Goal: Check status: Check status

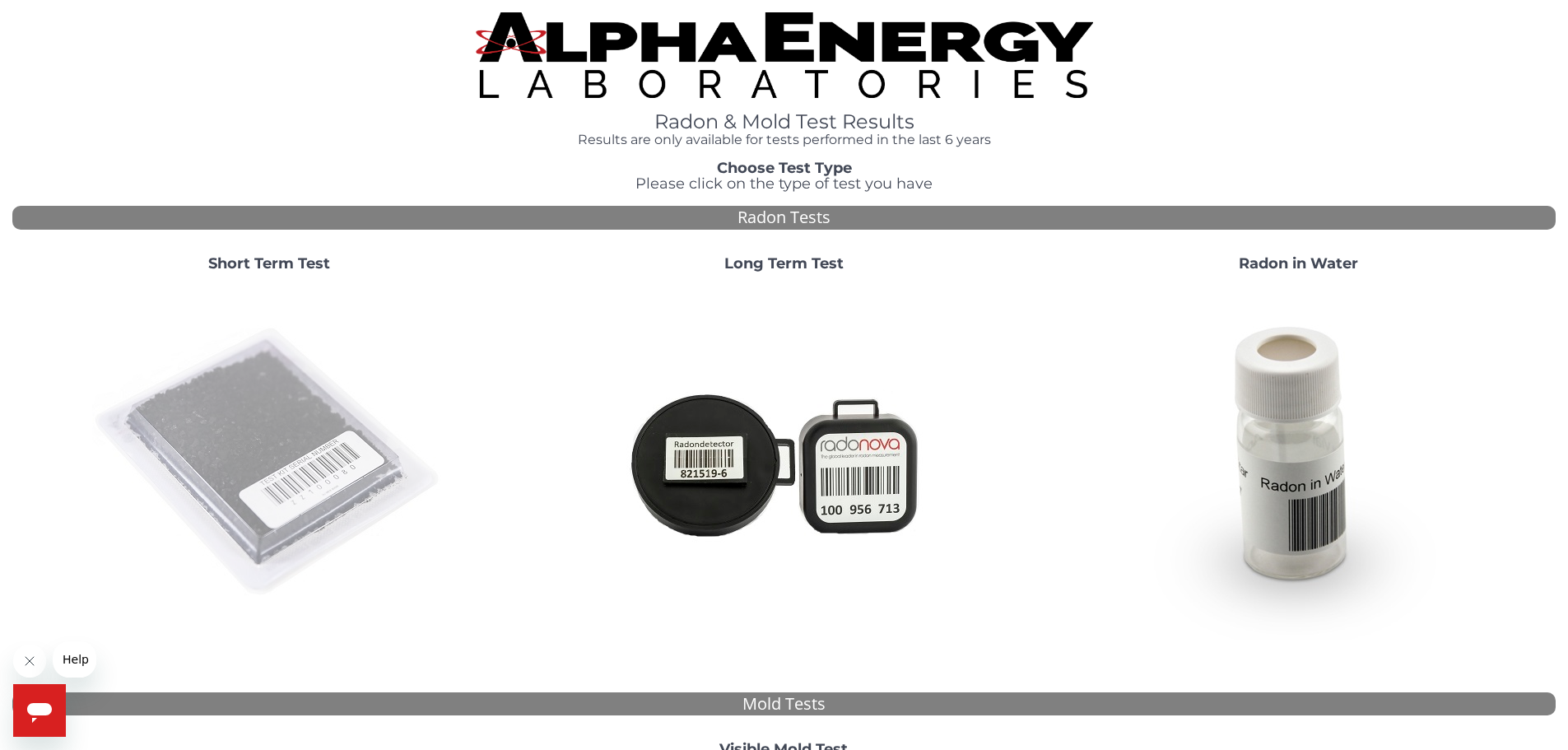
click at [262, 427] on img at bounding box center [269, 462] width 354 height 354
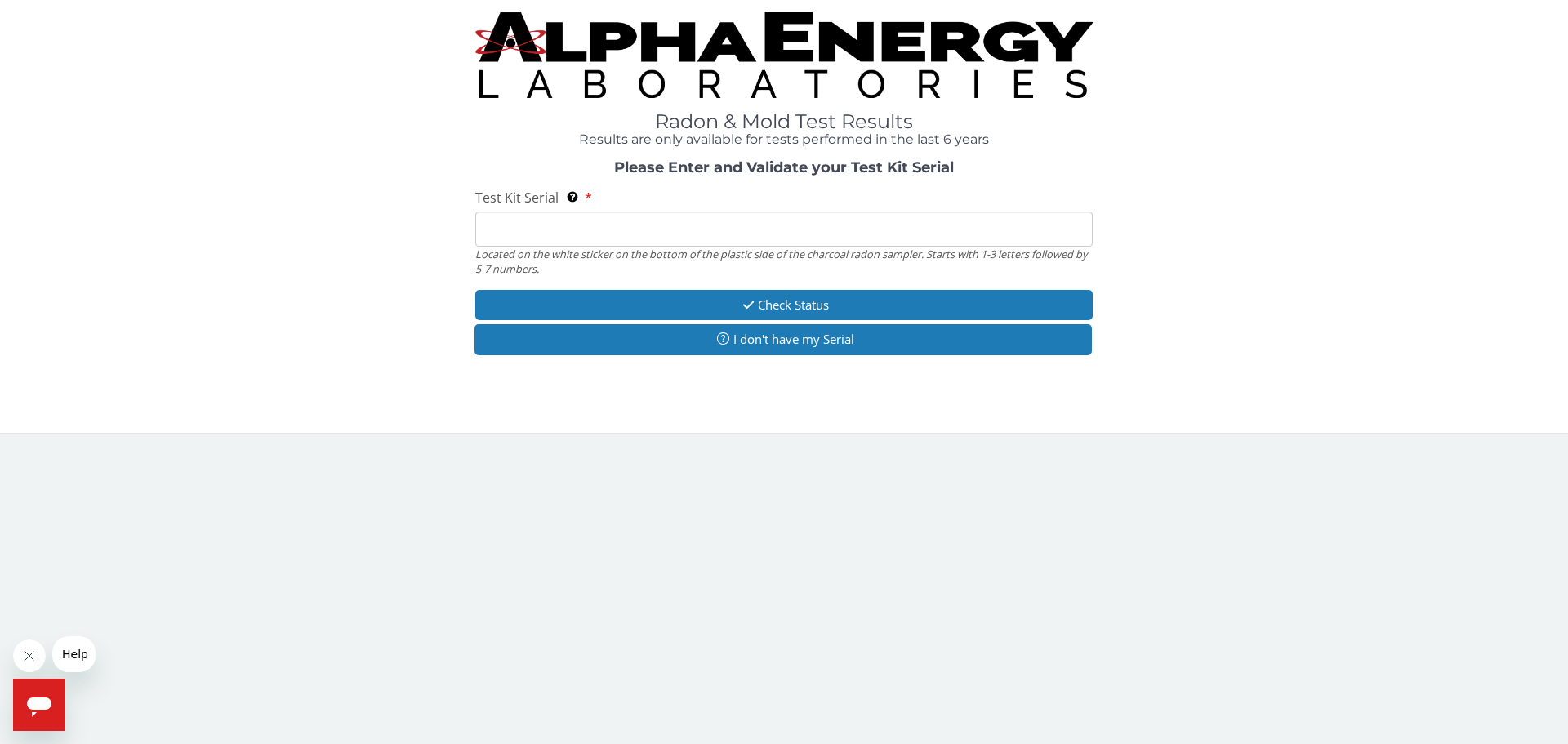
click at [558, 219] on input "Test Kit Serial Located on the white sticker on the bottom of the plastic side …" at bounding box center [784, 229] width 617 height 35
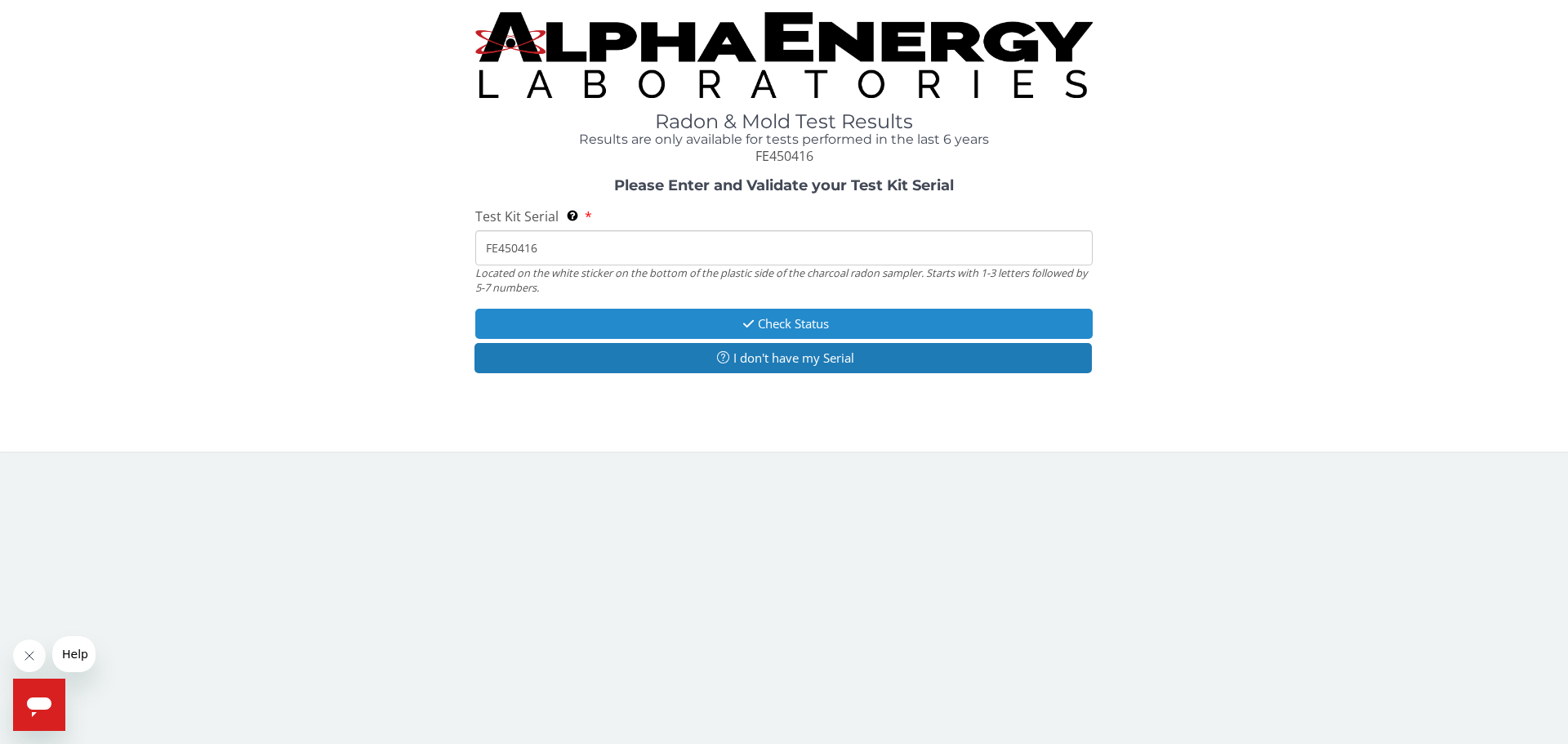
type input "FE450416"
click at [646, 318] on button "Check Status" at bounding box center [784, 323] width 617 height 30
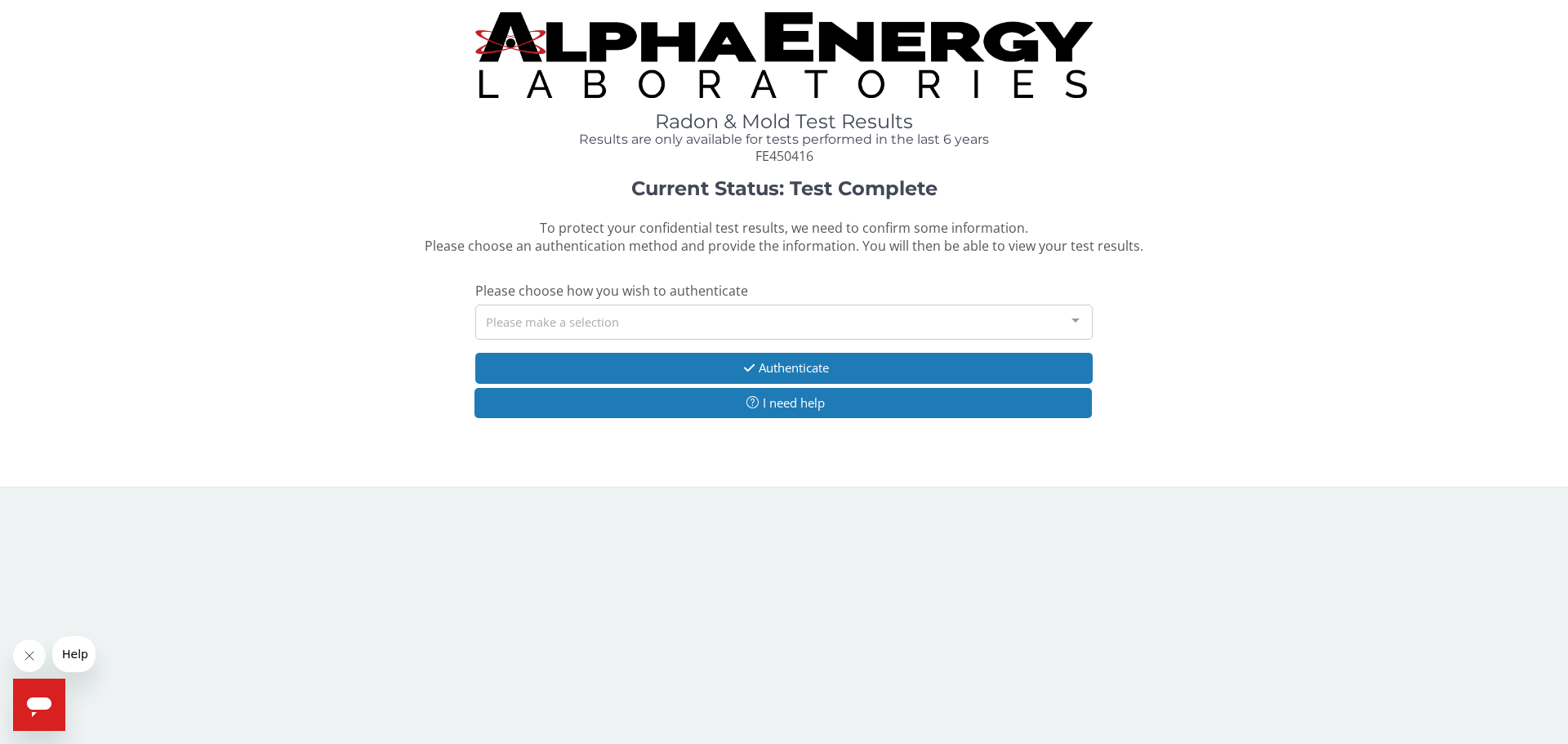
click at [646, 318] on div "Please make a selection" at bounding box center [784, 322] width 617 height 35
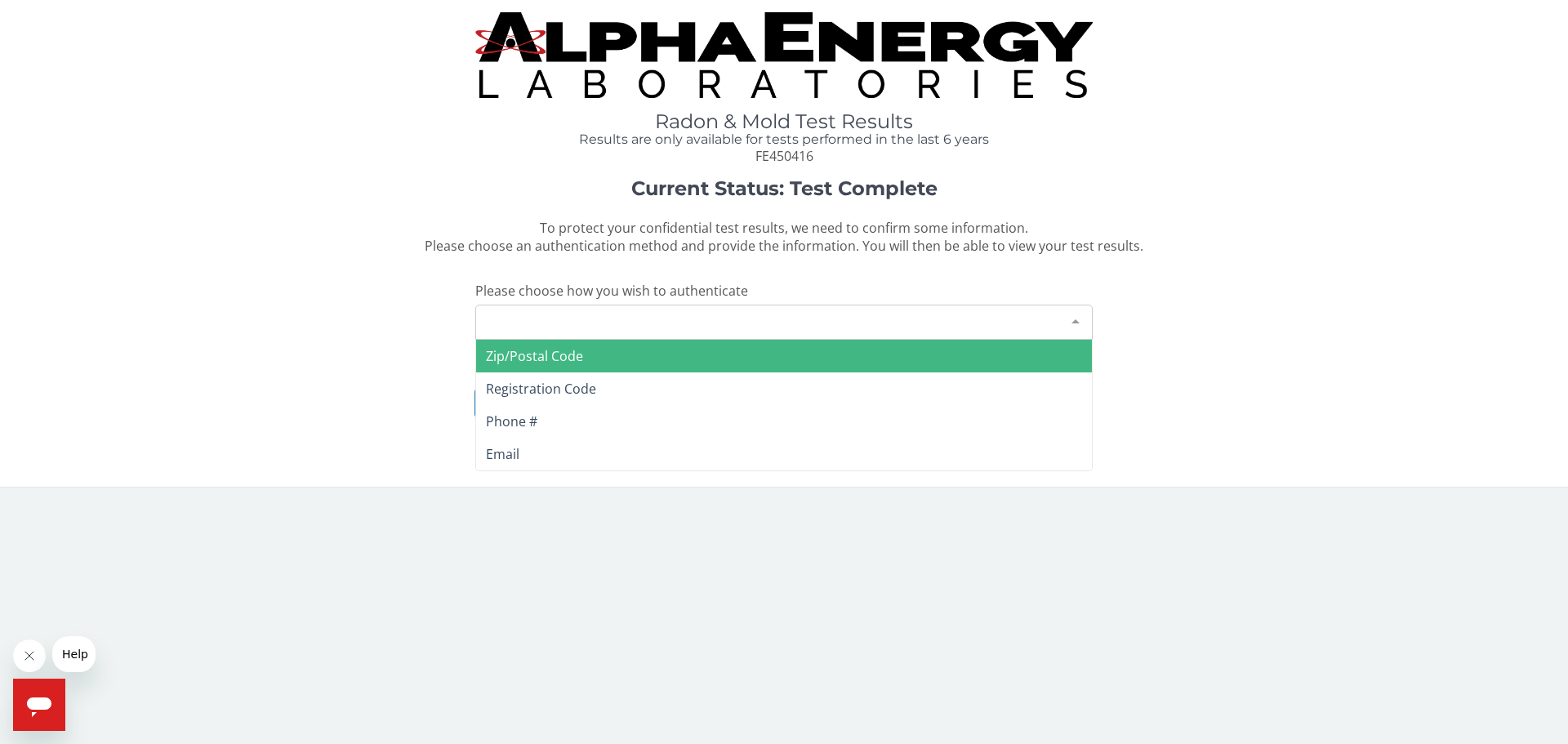
click at [627, 358] on span "Zip/Postal Code" at bounding box center [783, 356] width 616 height 32
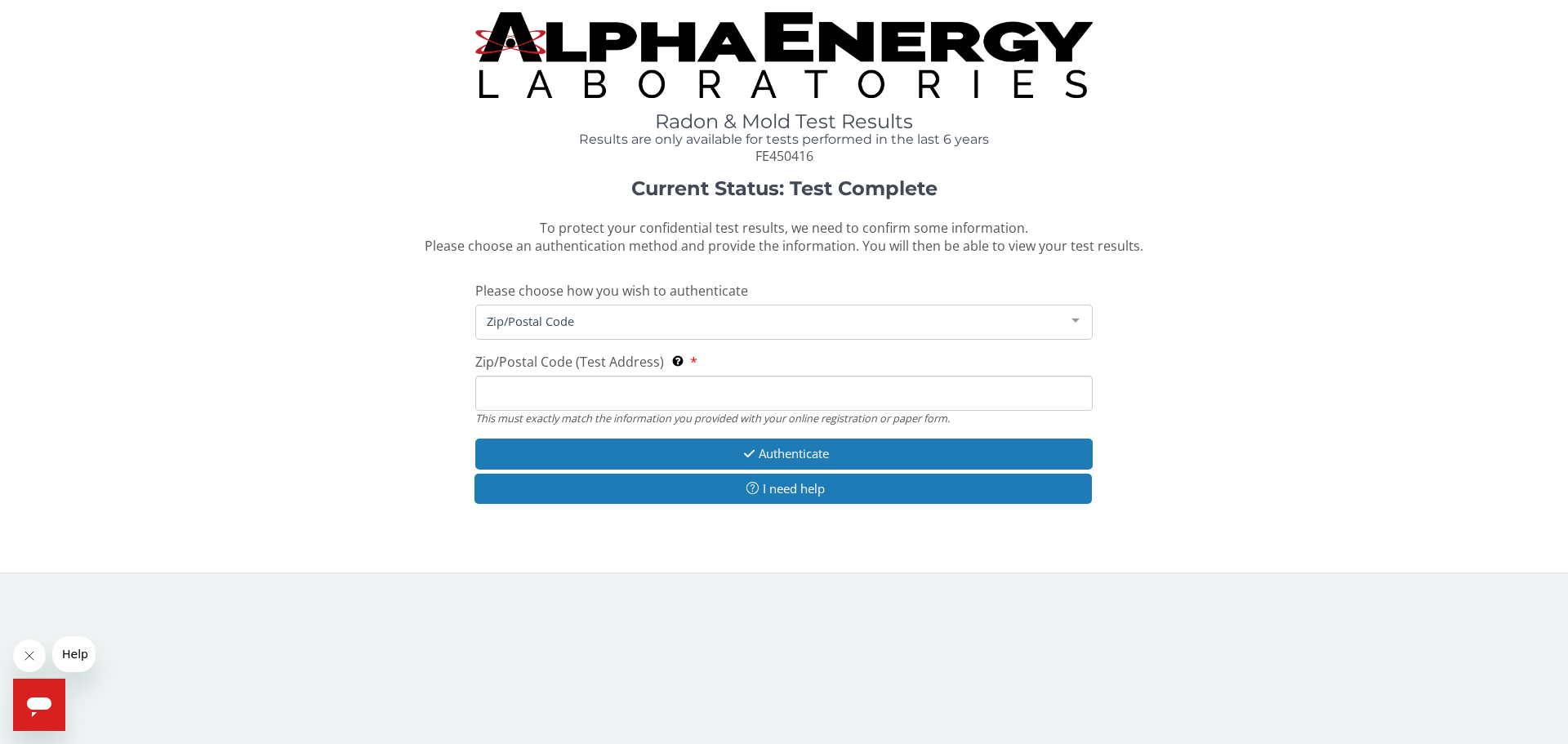
click at [615, 393] on input "Zip/Postal Code (Test Address) This must exactly match the information you prov…" at bounding box center [784, 393] width 617 height 35
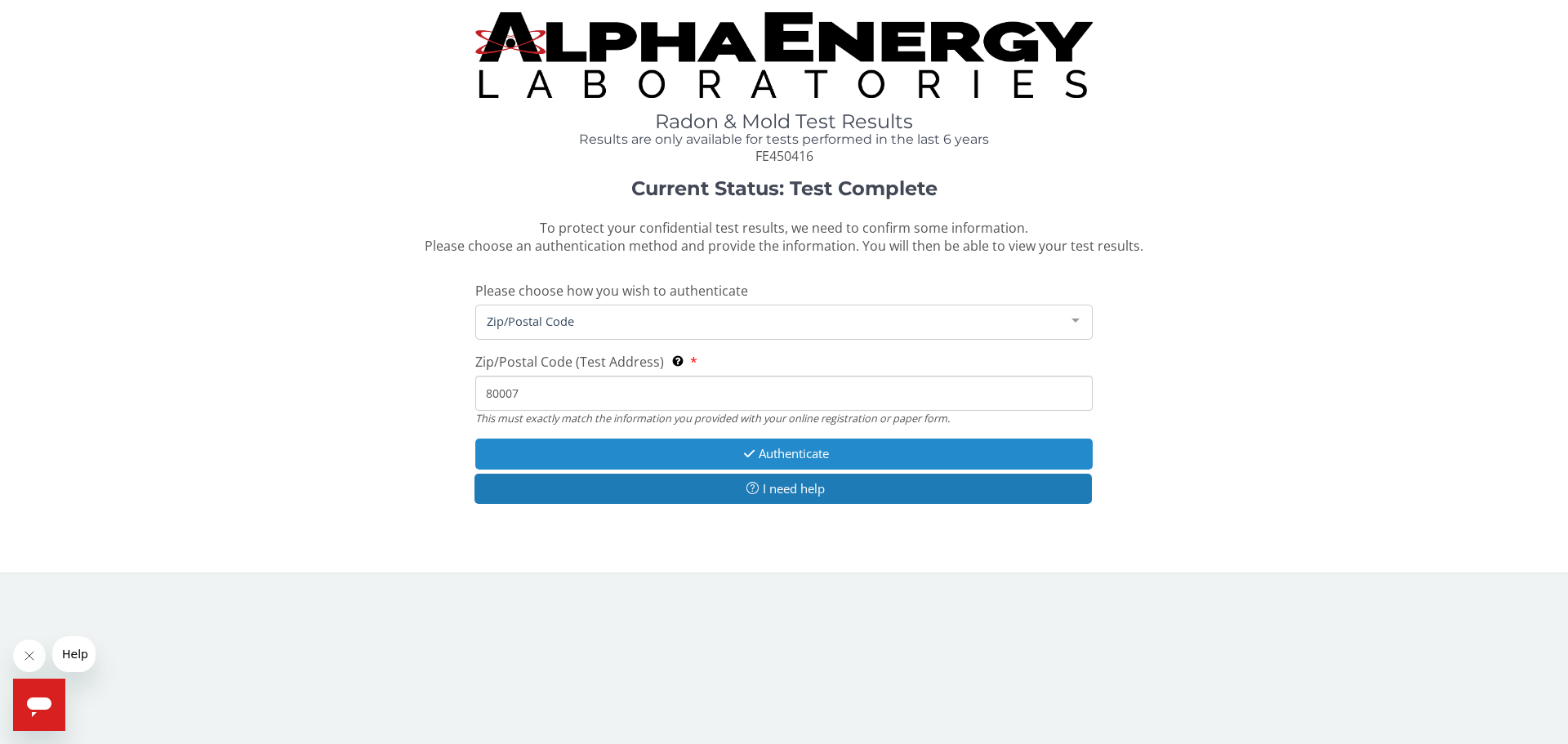
type input "80007"
click at [644, 452] on button "Authenticate" at bounding box center [784, 453] width 617 height 30
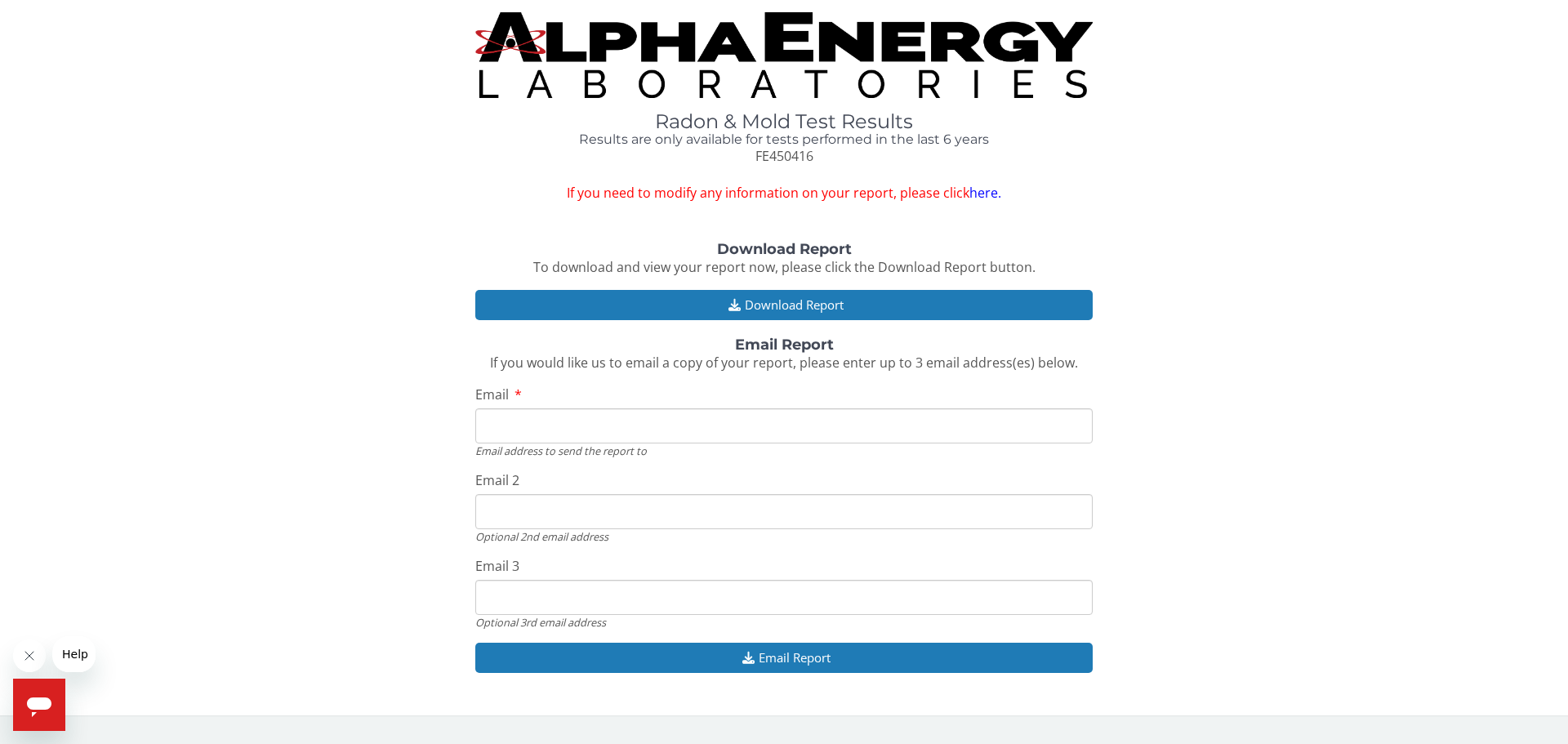
click at [672, 428] on input "Email" at bounding box center [784, 425] width 617 height 35
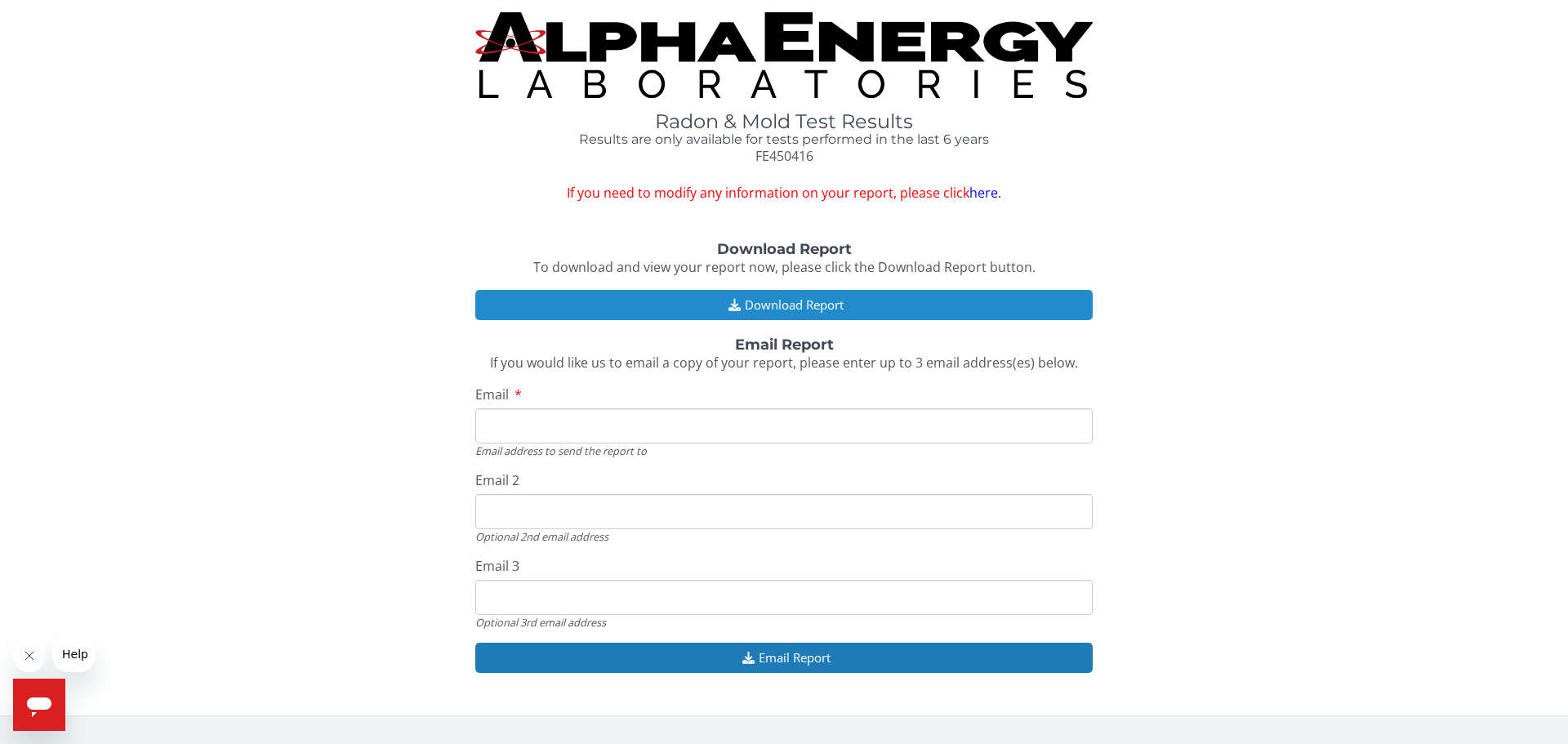
click at [685, 308] on button "Download Report" at bounding box center [784, 304] width 617 height 30
